Goal: Find specific page/section: Find specific page/section

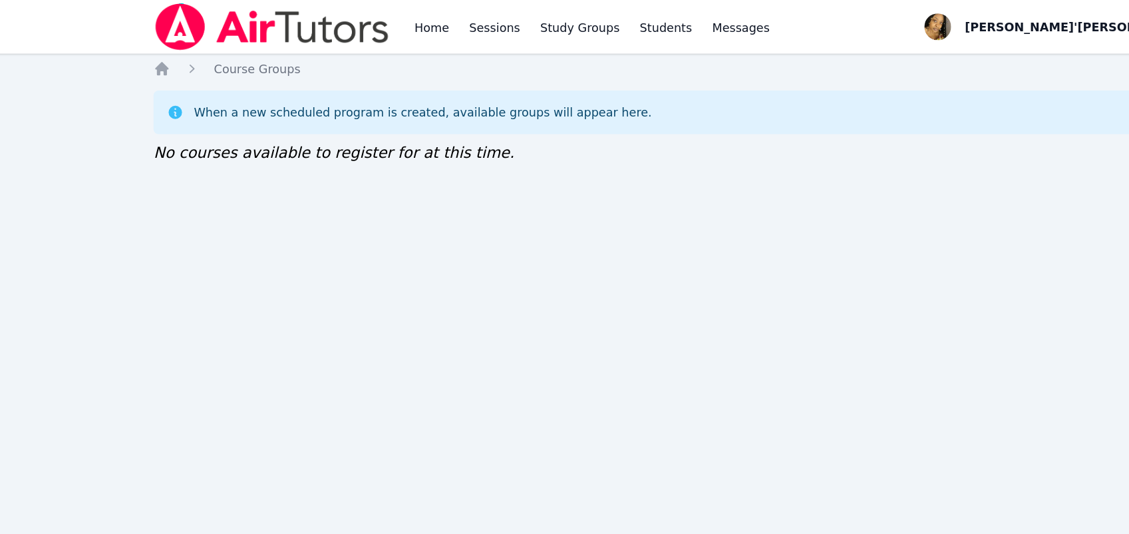
click at [476, 416] on div "Home Sessions Study Groups Students Messages Open user menu Lee'Tayna Hostick O…" at bounding box center [564, 267] width 1129 height 534
click at [476, 418] on div "Home Sessions Study Groups Students Messages Open user menu Lee'Tayna Hostick O…" at bounding box center [564, 267] width 1129 height 534
click at [476, 413] on div "Home Sessions Study Groups Students Messages Open user menu Lee'Tayna Hostick O…" at bounding box center [564, 267] width 1129 height 534
click at [476, 415] on div "Home Sessions Study Groups Students Messages Open user menu Lee'Tayna Hostick O…" at bounding box center [564, 267] width 1129 height 534
click at [476, 416] on div "Home Sessions Study Groups Students Messages Open user menu Lee'Tayna Hostick O…" at bounding box center [564, 267] width 1129 height 534
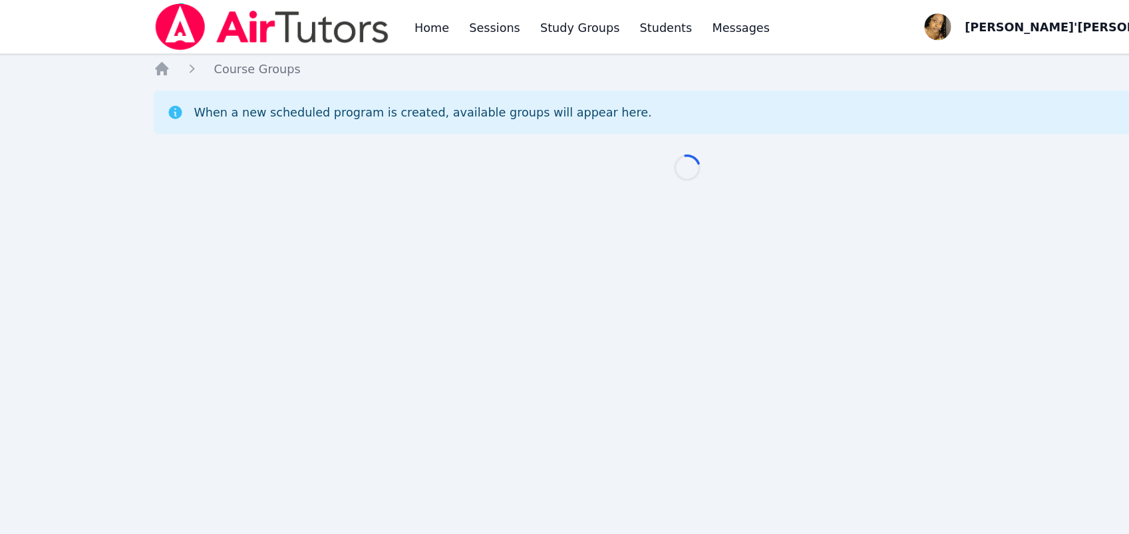
click at [476, 418] on div "Home Sessions Study Groups Students Messages Open user menu Lee'Tayna Hostick O…" at bounding box center [564, 267] width 1129 height 534
click at [477, 415] on div "Home Sessions Study Groups Students Messages Open user menu Lee'Tayna Hostick O…" at bounding box center [564, 267] width 1129 height 534
click at [477, 416] on div "Home Sessions Study Groups Students Messages Open user menu Lee'Tayna Hostick O…" at bounding box center [564, 267] width 1129 height 534
click at [476, 414] on div "Home Sessions Study Groups Students Messages Open user menu Lee'Tayna Hostick O…" at bounding box center [564, 267] width 1129 height 534
click at [476, 415] on div "Home Sessions Study Groups Students Messages Open user menu [PERSON_NAME]'[PERS…" at bounding box center [564, 267] width 1129 height 534
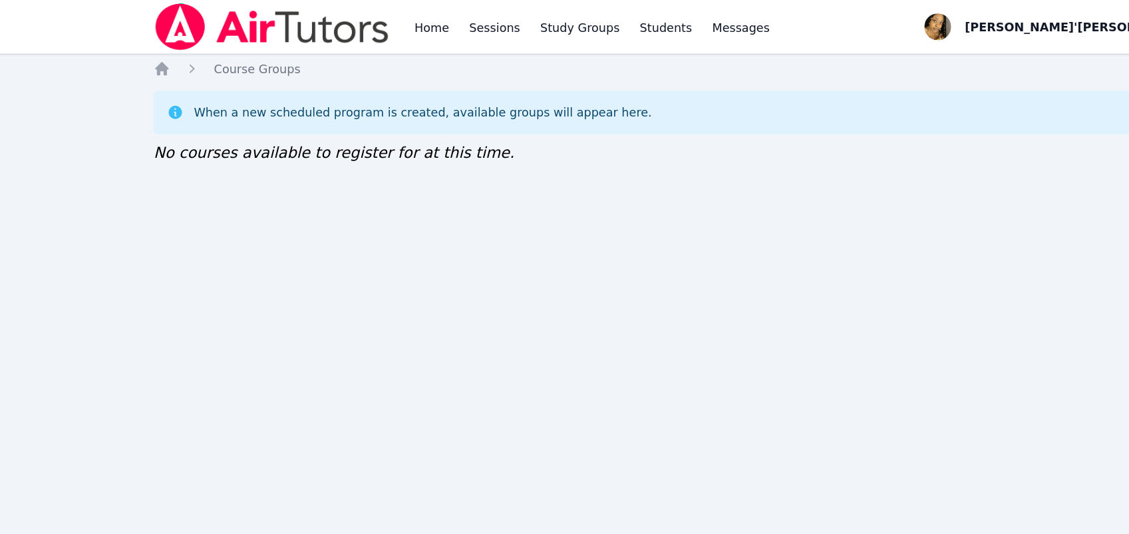
click at [476, 415] on div "Home Sessions Study Groups Students Messages Open user menu [PERSON_NAME]'[PERS…" at bounding box center [564, 267] width 1129 height 534
click at [477, 411] on div "Home Sessions Study Groups Students Messages Open user menu [PERSON_NAME]'[PERS…" at bounding box center [564, 267] width 1129 height 534
click at [476, 414] on div "Home Sessions Study Groups Students Messages Open user menu Lee'Tayna Hostick O…" at bounding box center [564, 267] width 1129 height 534
click at [476, 400] on div "Home Sessions Study Groups Students Messages Open user menu [PERSON_NAME]'[PERS…" at bounding box center [564, 267] width 1129 height 534
click at [476, 414] on div "Home Sessions Study Groups Students Messages Open user menu Lee'Tayna Hostick O…" at bounding box center [564, 267] width 1129 height 534
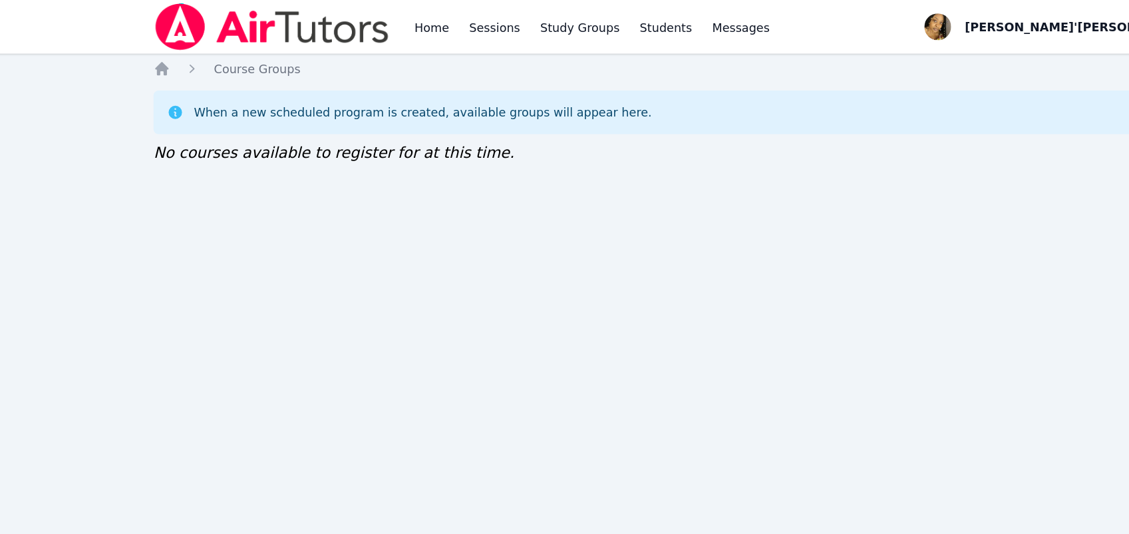
click at [476, 414] on div "Home Sessions Study Groups Students Messages Open user menu [PERSON_NAME]'[PERS…" at bounding box center [564, 267] width 1129 height 534
click at [476, 415] on div "Home Sessions Study Groups Students Messages Open user menu [PERSON_NAME]'[PERS…" at bounding box center [564, 267] width 1129 height 534
click at [476, 414] on div "Home Sessions Study Groups Students Messages Open user menu [PERSON_NAME]'[PERS…" at bounding box center [564, 267] width 1129 height 534
click at [476, 413] on div "Home Sessions Study Groups Students Messages Open user menu Lee'Tayna Hostick O…" at bounding box center [564, 267] width 1129 height 534
click at [476, 415] on div "Home Sessions Study Groups Students Messages Open user menu Lee'Tayna Hostick O…" at bounding box center [564, 267] width 1129 height 534
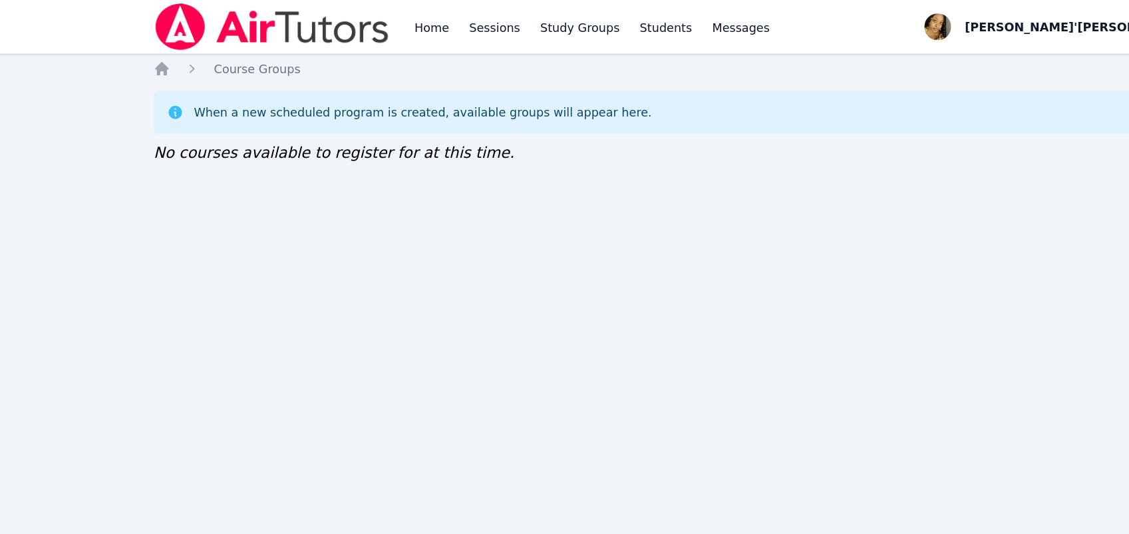
click at [476, 414] on div "Home Sessions Study Groups Students Messages Open user menu [PERSON_NAME]'[PERS…" at bounding box center [564, 267] width 1129 height 534
click at [473, 111] on div "When a new scheduled program is created, available groups will appear here. No …" at bounding box center [564, 101] width 847 height 59
click at [23, 373] on div "Home Sessions Study Groups Students Messages Open user menu [PERSON_NAME]'[PERS…" at bounding box center [564, 267] width 1129 height 534
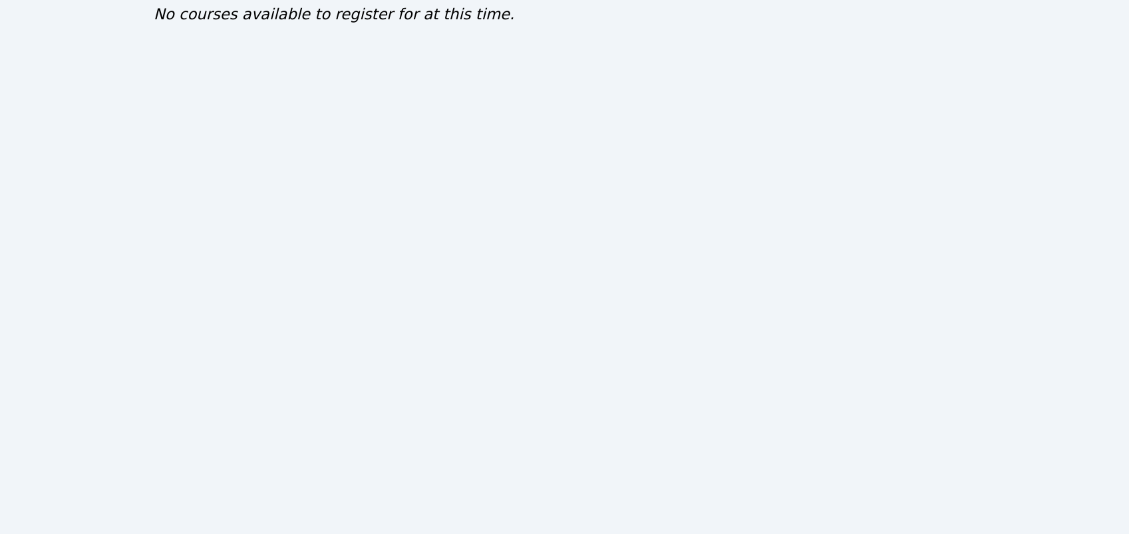
click at [490, 178] on div "Home Sessions Study Groups Students Messages Open user menu Lee'Tayna Hostick O…" at bounding box center [564, 267] width 1129 height 534
click at [490, 162] on div "Home Sessions Study Groups Students Messages Open user menu Lee'Tayna Hostick O…" at bounding box center [564, 267] width 1129 height 534
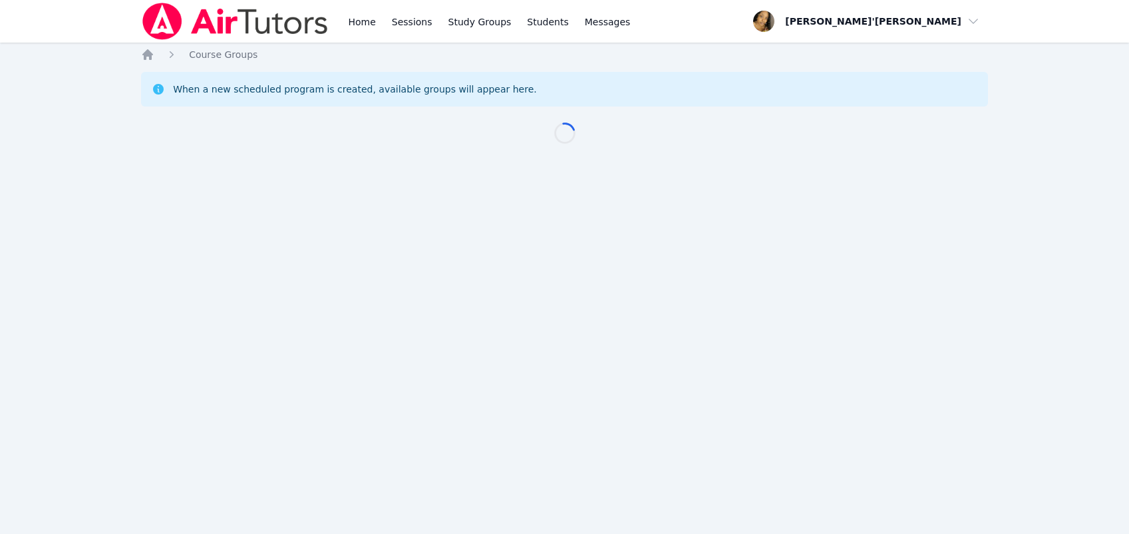
click at [490, 140] on div "Loading..." at bounding box center [564, 128] width 847 height 32
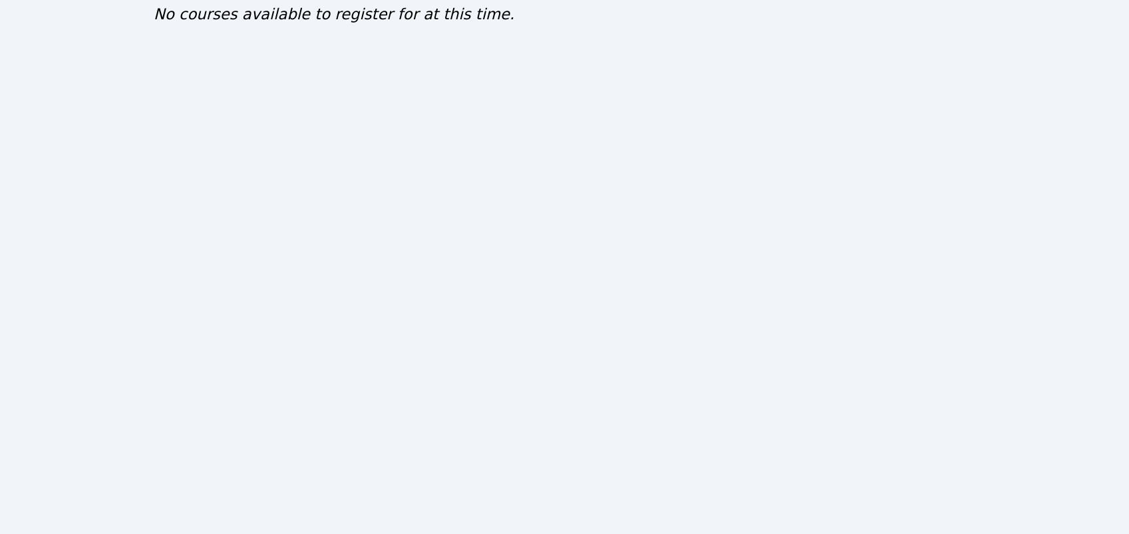
click at [477, 522] on div "Home Sessions Study Groups Students Messages Open user menu [PERSON_NAME]'[PERS…" at bounding box center [564, 267] width 1129 height 534
click at [476, 524] on div "Home Sessions Study Groups Students Messages Open user menu [PERSON_NAME]'[PERS…" at bounding box center [564, 267] width 1129 height 534
click at [477, 520] on div "Home Sessions Study Groups Students Messages Open user menu [PERSON_NAME]'[PERS…" at bounding box center [564, 267] width 1129 height 534
click at [476, 524] on div "Home Sessions Study Groups Students Messages Open user menu Lee'Tayna Hostick O…" at bounding box center [564, 267] width 1129 height 534
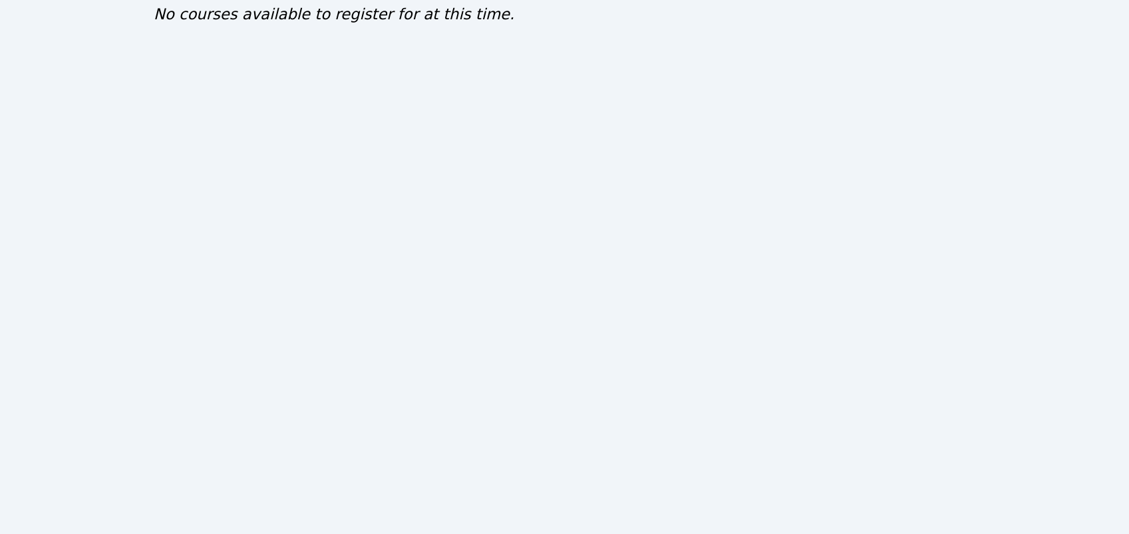
click at [477, 524] on div "Home Sessions Study Groups Students Messages Open user menu Lee'Tayna Hostick O…" at bounding box center [564, 267] width 1129 height 534
click at [476, 524] on div "Home Sessions Study Groups Students Messages Open user menu [PERSON_NAME]'[PERS…" at bounding box center [564, 267] width 1129 height 534
click at [476, 523] on div "Home Sessions Study Groups Students Messages Open user menu [PERSON_NAME]'[PERS…" at bounding box center [564, 267] width 1129 height 534
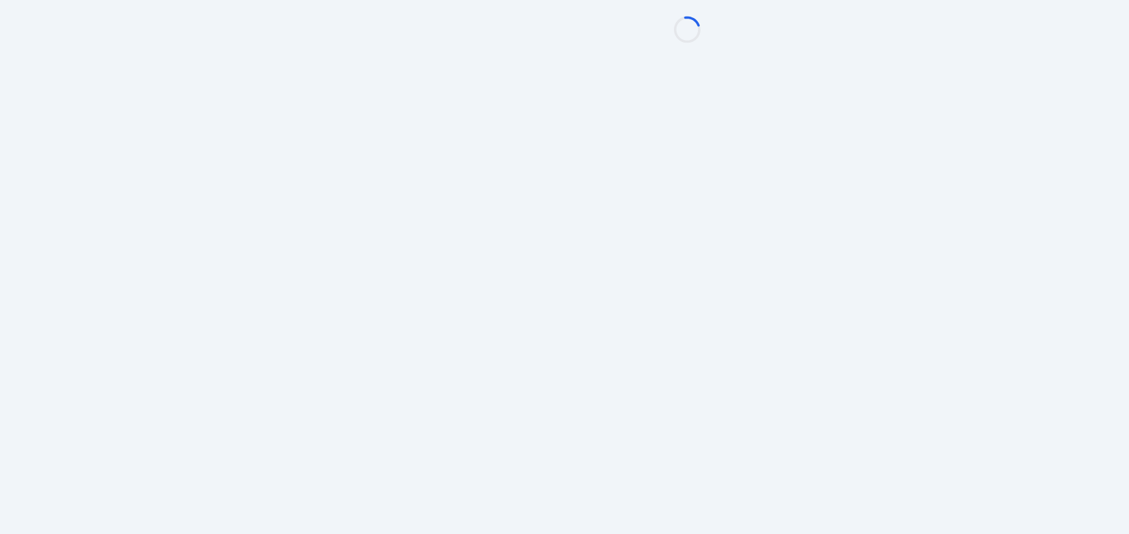
click at [475, 524] on div "Home Sessions Study Groups Students Messages Open user menu [PERSON_NAME]'[PERS…" at bounding box center [564, 267] width 1129 height 534
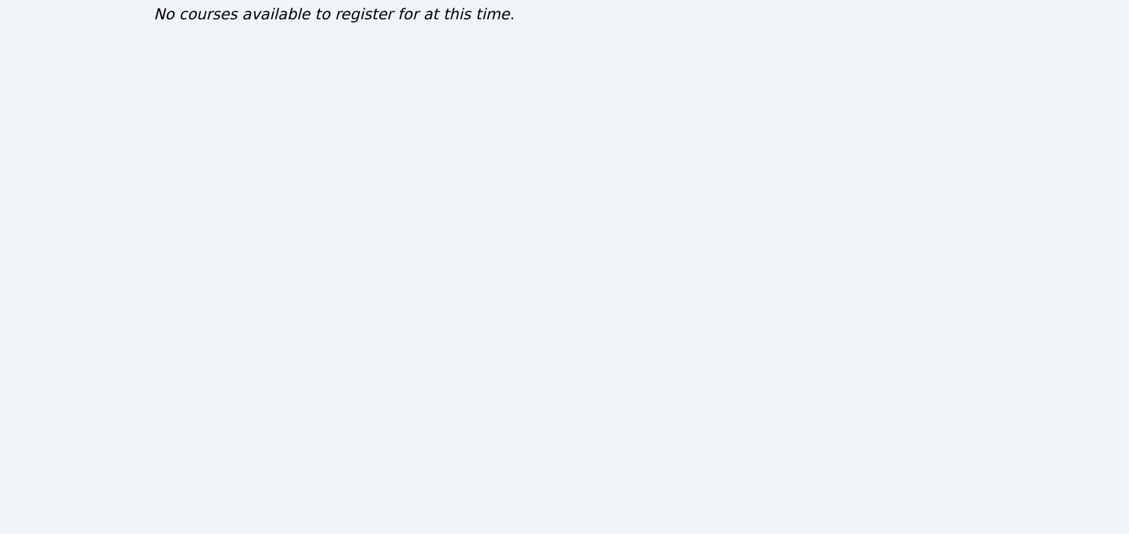
click at [476, 514] on div "Home Sessions Study Groups Students Messages Open user menu Lee'Tayna Hostick O…" at bounding box center [564, 267] width 1129 height 534
click at [477, 519] on div "Home Sessions Study Groups Students Messages Open user menu Lee'Tayna Hostick O…" at bounding box center [564, 267] width 1129 height 534
click at [476, 524] on div "Home Sessions Study Groups Students Messages Open user menu Lee'Tayna Hostick O…" at bounding box center [564, 267] width 1129 height 534
click at [476, 220] on div "Home Sessions Study Groups Students Messages Open user menu [PERSON_NAME]'[PERS…" at bounding box center [564, 267] width 1129 height 534
click at [473, 221] on div "Home Sessions Study Groups Students Messages Open user menu [PERSON_NAME]'[PERS…" at bounding box center [564, 267] width 1129 height 534
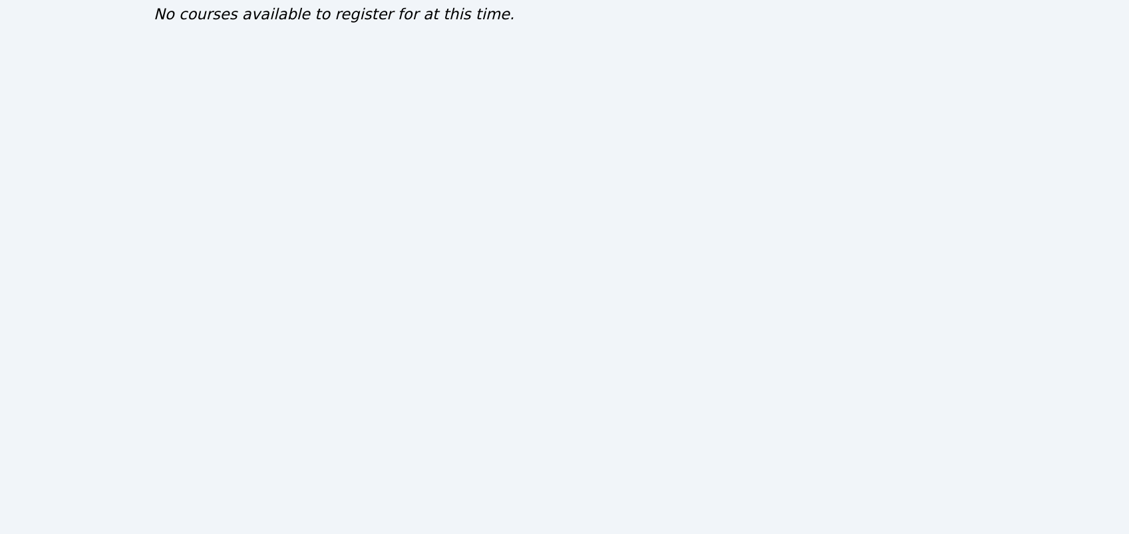
click at [473, 221] on div "Home Sessions Study Groups Students Messages Open user menu Lee'Tayna Hostick O…" at bounding box center [564, 267] width 1129 height 534
click at [473, 220] on div "Home Sessions Study Groups Students Messages Open user menu Lee'Tayna Hostick O…" at bounding box center [564, 267] width 1129 height 534
click at [476, 220] on div "Home Sessions Study Groups Students Messages Open user menu Lee'Tayna Hostick O…" at bounding box center [564, 267] width 1129 height 534
click at [476, 220] on div "Home Sessions Study Groups Students Messages Open user menu [PERSON_NAME]'[PERS…" at bounding box center [564, 267] width 1129 height 534
click at [473, 220] on div "Home Sessions Study Groups Students Messages Open user menu [PERSON_NAME]'[PERS…" at bounding box center [564, 267] width 1129 height 534
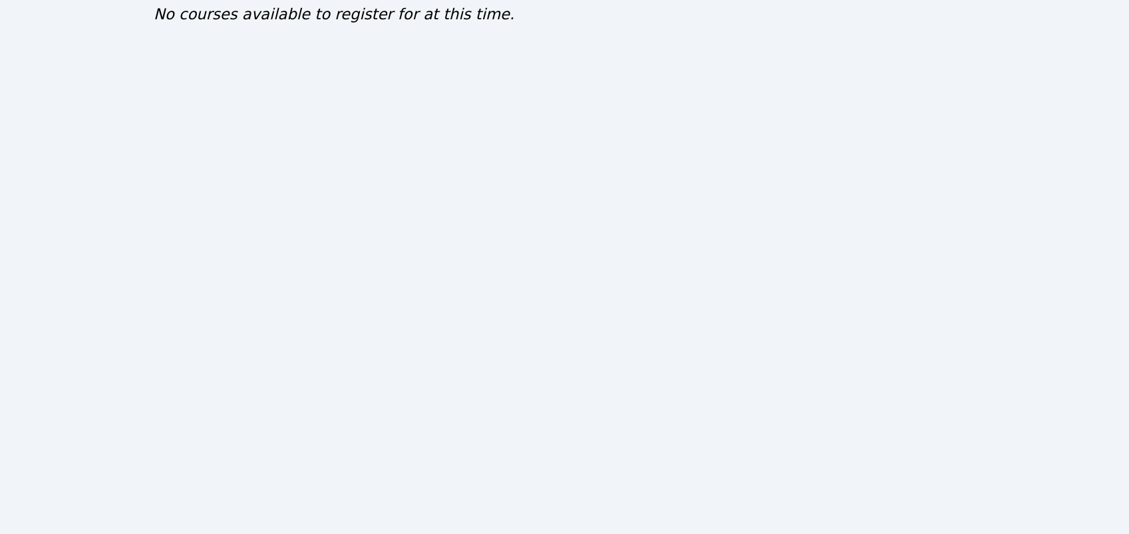
click at [476, 471] on div "Home Sessions Study Groups Students Messages Open user menu [PERSON_NAME]'[PERS…" at bounding box center [564, 267] width 1129 height 534
click at [473, 221] on div "Home Sessions Study Groups Students Messages Open user menu [PERSON_NAME]'[PERS…" at bounding box center [564, 267] width 1129 height 534
click at [477, 470] on div "Home Sessions Study Groups Students Messages Open user menu [PERSON_NAME]'[PERS…" at bounding box center [564, 267] width 1129 height 534
click at [476, 471] on div "Home Sessions Study Groups Students Messages Open user menu Lee'Tayna Hostick O…" at bounding box center [564, 267] width 1129 height 534
click at [476, 470] on div "Home Sessions Study Groups Students Messages Open user menu Lee'Tayna Hostick O…" at bounding box center [564, 267] width 1129 height 534
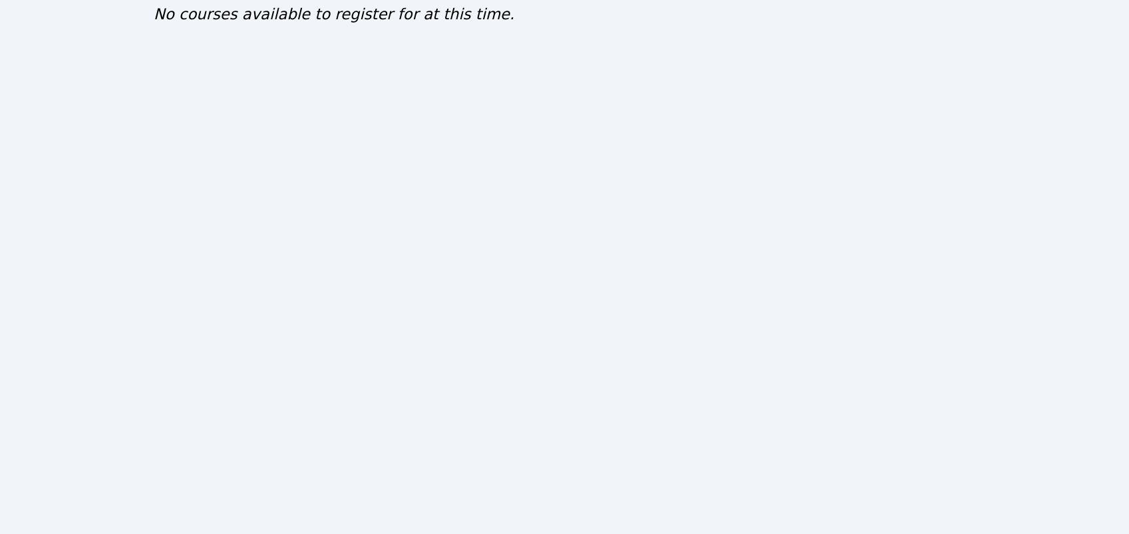
click at [476, 467] on div "Home Sessions Study Groups Students Messages Open user menu Lee'Tayna Hostick O…" at bounding box center [564, 267] width 1129 height 534
click at [475, 471] on div "Home Sessions Study Groups Students Messages Open user menu Lee'Tayna Hostick O…" at bounding box center [564, 267] width 1129 height 534
click at [476, 473] on div "Home Sessions Study Groups Students Messages Open user menu Lee'Tayna Hostick O…" at bounding box center [564, 267] width 1129 height 534
click at [476, 222] on div "Home Sessions Study Groups Students Messages Open user menu [PERSON_NAME]'[PERS…" at bounding box center [564, 267] width 1129 height 534
click at [476, 221] on div "Home Sessions Study Groups Students Messages Open user menu [PERSON_NAME]'[PERS…" at bounding box center [564, 267] width 1129 height 534
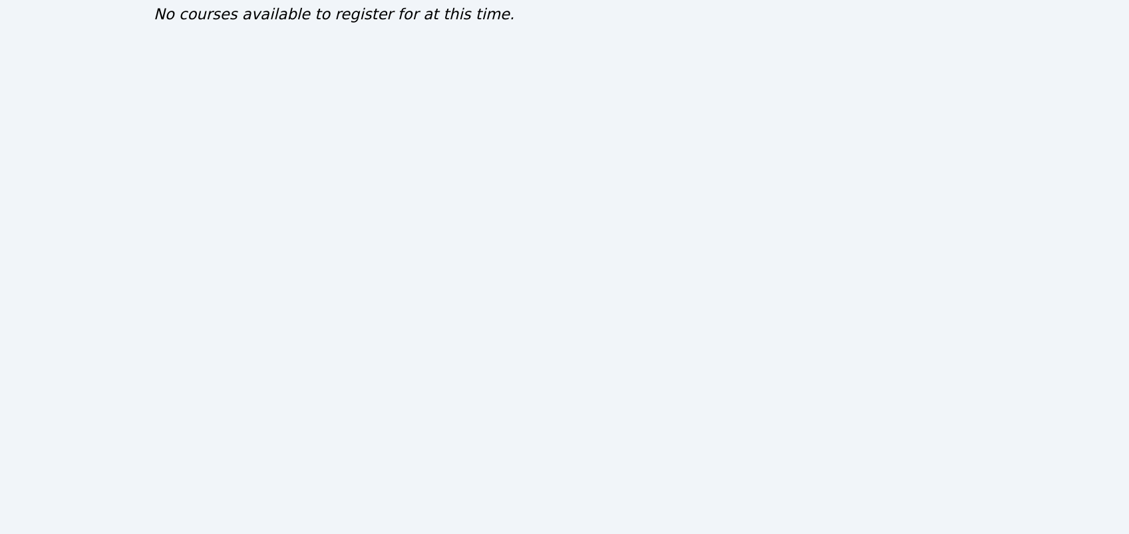
click at [476, 221] on div "Home Sessions Study Groups Students Messages Open user menu [PERSON_NAME]'[PERS…" at bounding box center [564, 267] width 1129 height 534
click at [476, 471] on div "Home Sessions Study Groups Students Messages Open user menu [PERSON_NAME]'[PERS…" at bounding box center [564, 267] width 1129 height 534
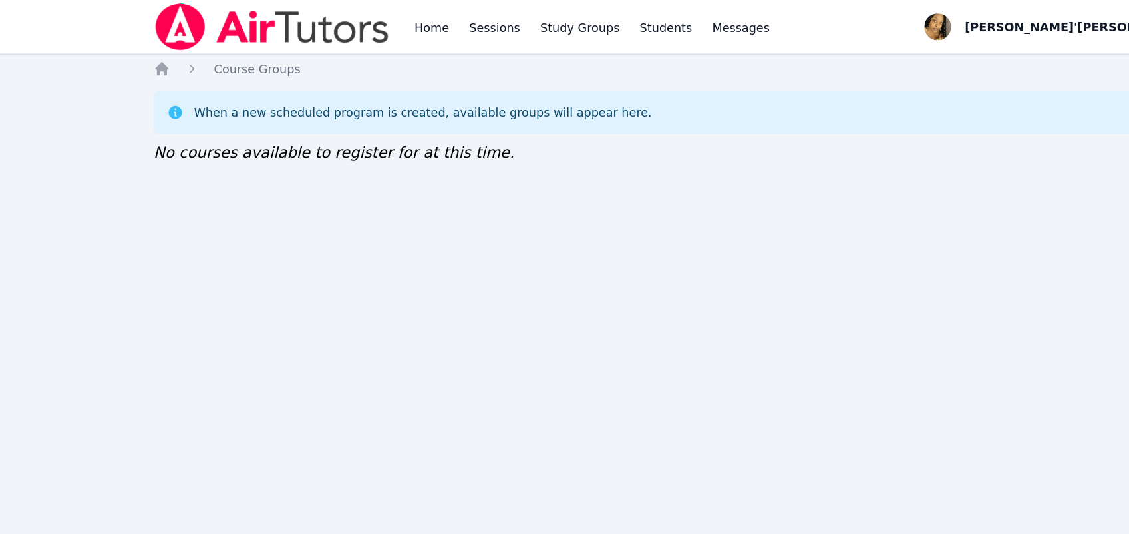
click at [487, 369] on div "Home Sessions Study Groups Students Messages Open user menu [PERSON_NAME]'[PERS…" at bounding box center [564, 267] width 1129 height 534
click at [477, 415] on div "Home Sessions Study Groups Students Messages Open user menu [PERSON_NAME]'[PERS…" at bounding box center [564, 267] width 1129 height 534
click at [65, 47] on div "Home Sessions Study Groups Students Messages Open user menu [PERSON_NAME]'[PERS…" at bounding box center [564, 267] width 1129 height 534
click at [476, 423] on div "Home Sessions Study Groups Students Messages Open user menu [PERSON_NAME]'[PERS…" at bounding box center [564, 267] width 1129 height 534
click at [477, 111] on div "When a new scheduled program is created, available groups will appear here. Loa…" at bounding box center [564, 108] width 847 height 72
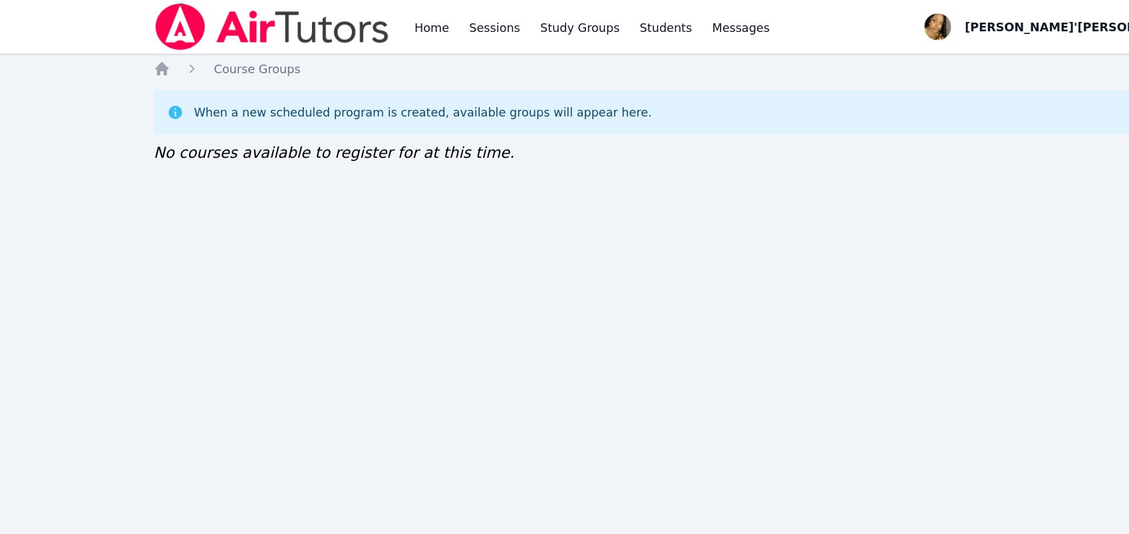
click at [474, 110] on div "When a new scheduled program is created, available groups will appear here. No …" at bounding box center [564, 101] width 847 height 59
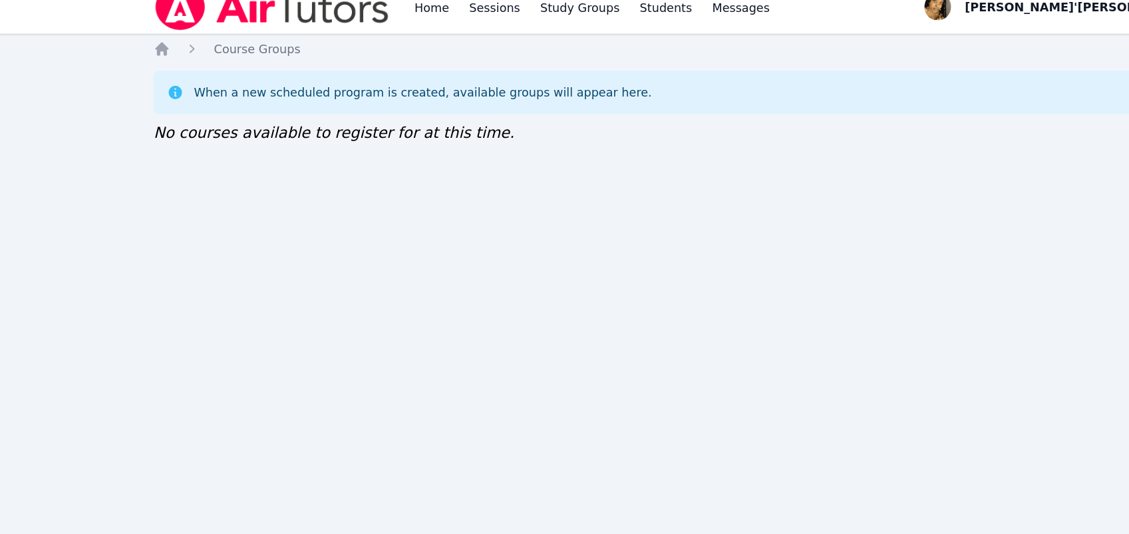
click at [31, 431] on div "Home Sessions Study Groups Students Messages Open user menu [PERSON_NAME]'[PERS…" at bounding box center [564, 267] width 1129 height 534
click at [477, 417] on div "Home Sessions Study Groups Students Messages Open user menu [PERSON_NAME]'[PERS…" at bounding box center [564, 267] width 1129 height 534
click at [476, 431] on div "Home Sessions Study Groups Students Messages Open user menu [PERSON_NAME]'[PERS…" at bounding box center [564, 267] width 1129 height 534
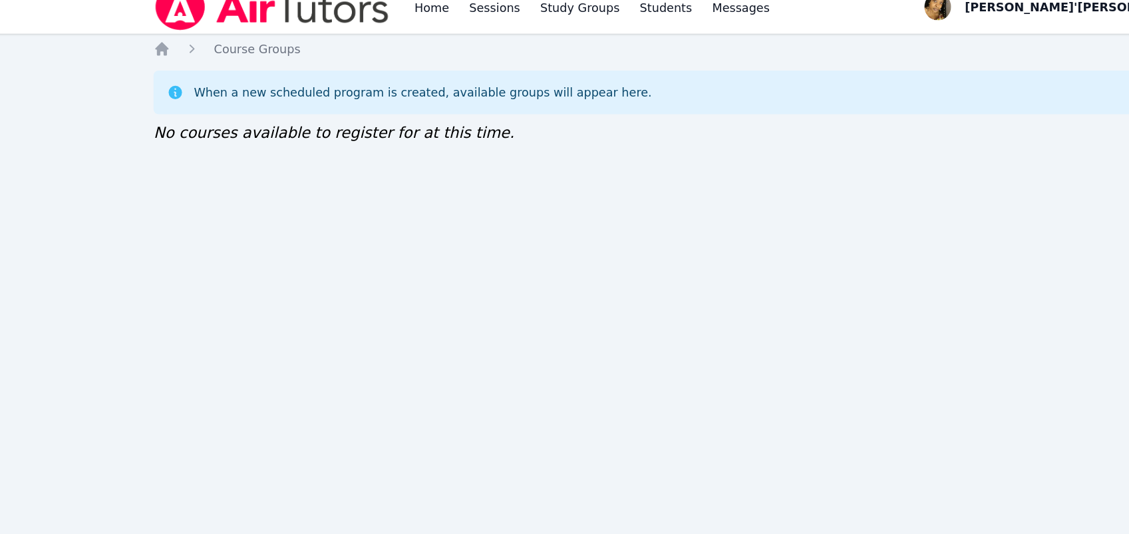
click at [477, 431] on div "Home Sessions Study Groups Students Messages Open user menu [PERSON_NAME]'[PERS…" at bounding box center [564, 267] width 1129 height 534
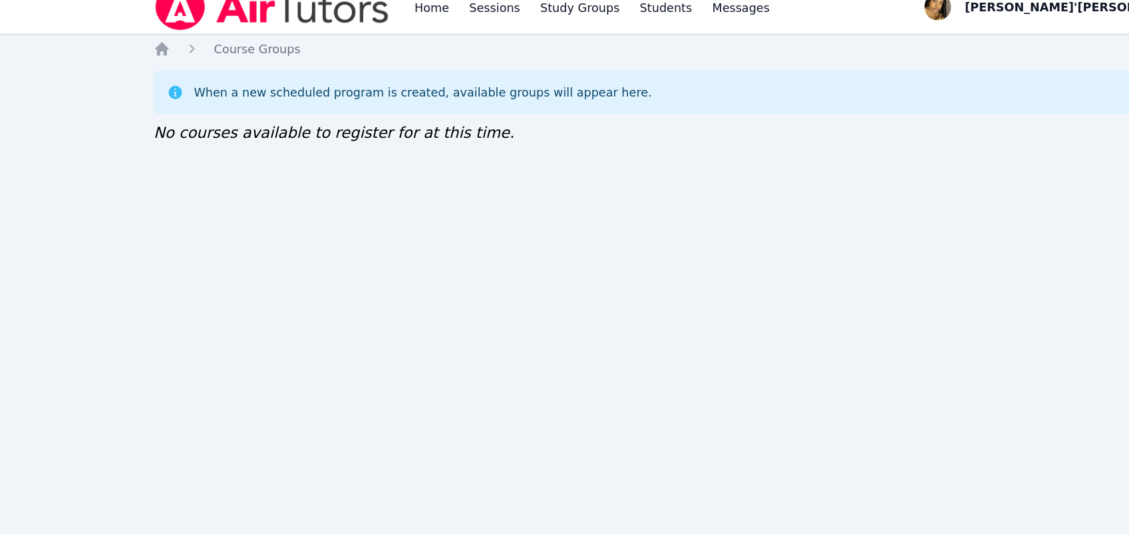
click at [476, 423] on div "Home Sessions Study Groups Students Messages Open user menu [PERSON_NAME]'[PERS…" at bounding box center [564, 267] width 1129 height 534
click at [477, 431] on div "Home Sessions Study Groups Students Messages Open user menu [PERSON_NAME]'[PERS…" at bounding box center [564, 267] width 1129 height 534
click at [476, 430] on div "Home Sessions Study Groups Students Messages Open user menu [PERSON_NAME]'[PERS…" at bounding box center [564, 267] width 1129 height 534
click at [476, 431] on div "Home Sessions Study Groups Students Messages Open user menu [PERSON_NAME]'[PERS…" at bounding box center [564, 267] width 1129 height 534
click at [476, 428] on div "Home Sessions Study Groups Students Messages Open user menu [PERSON_NAME]'[PERS…" at bounding box center [564, 267] width 1129 height 534
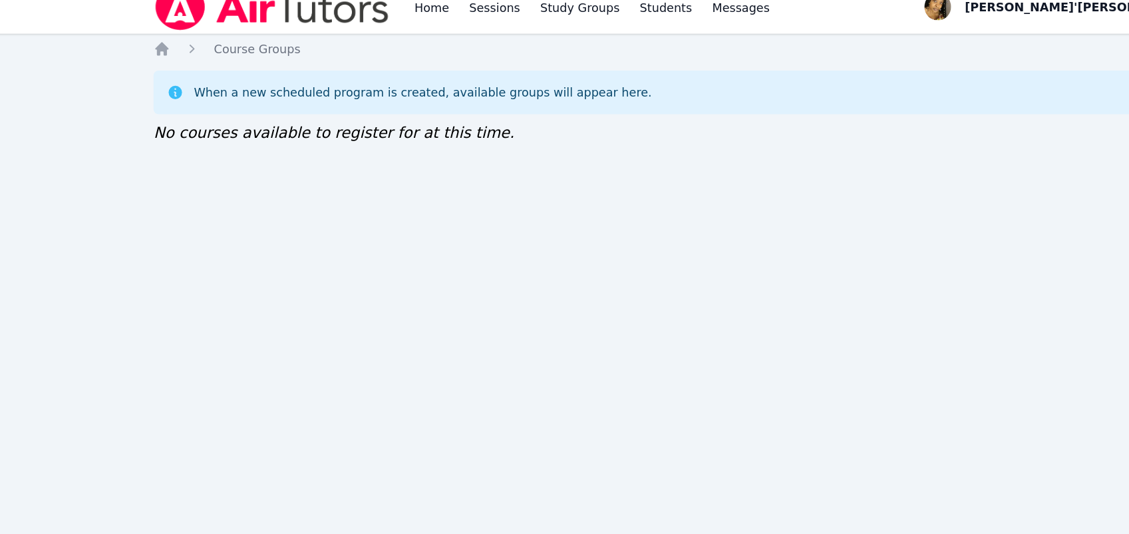
click at [477, 431] on div "Home Sessions Study Groups Students Messages Open user menu [PERSON_NAME]'[PERS…" at bounding box center [564, 267] width 1129 height 534
click at [476, 430] on div "Home Sessions Study Groups Students Messages Open user menu [PERSON_NAME]'[PERS…" at bounding box center [564, 267] width 1129 height 534
click at [477, 431] on div "Home Sessions Study Groups Students Messages Open user menu [PERSON_NAME]'[PERS…" at bounding box center [564, 267] width 1129 height 534
click at [476, 431] on div "Home Sessions Study Groups Students Messages Open user menu Lee'Tayna Hostick O…" at bounding box center [564, 267] width 1129 height 534
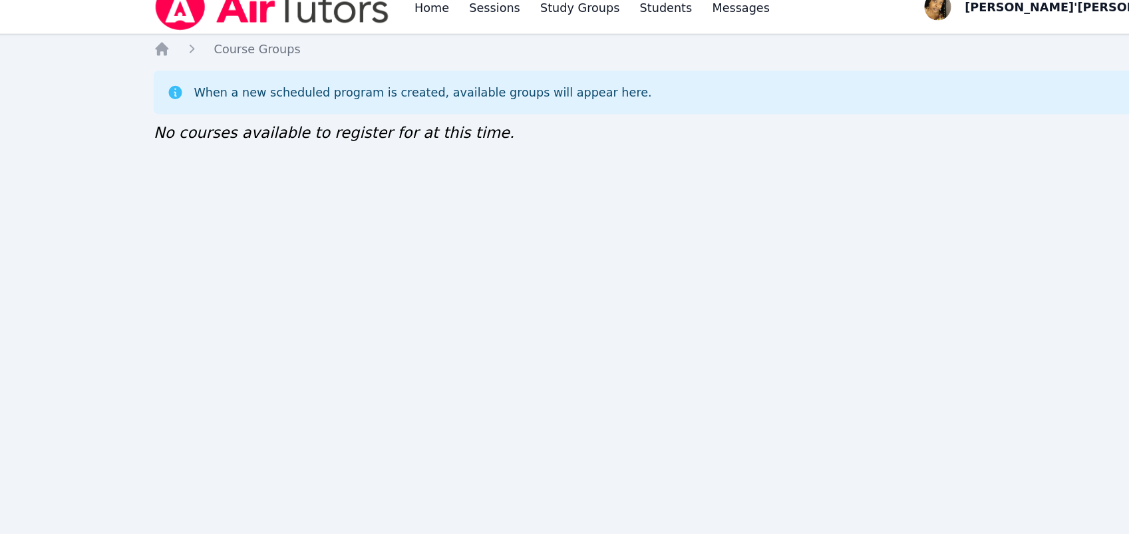
click at [476, 431] on div "Home Sessions Study Groups Students Messages Open user menu Lee'Tayna Hostick O…" at bounding box center [564, 267] width 1129 height 534
click at [476, 430] on div "Home Sessions Study Groups Students Messages Open user menu Lee'Tayna Hostick O…" at bounding box center [564, 267] width 1129 height 534
